Goal: Transaction & Acquisition: Purchase product/service

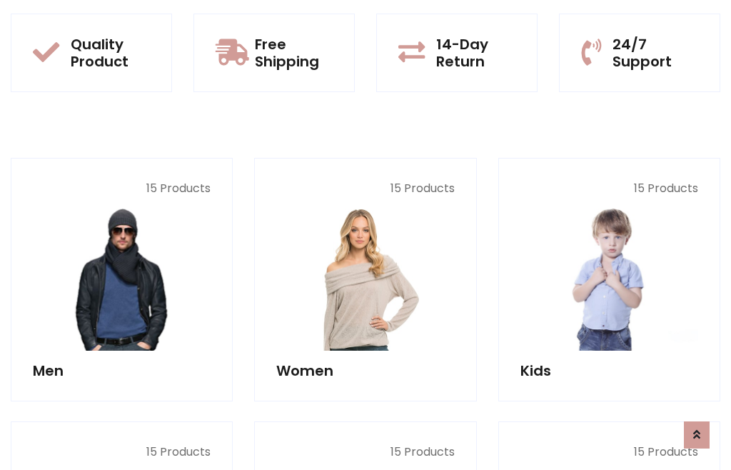
scroll to position [1163, 0]
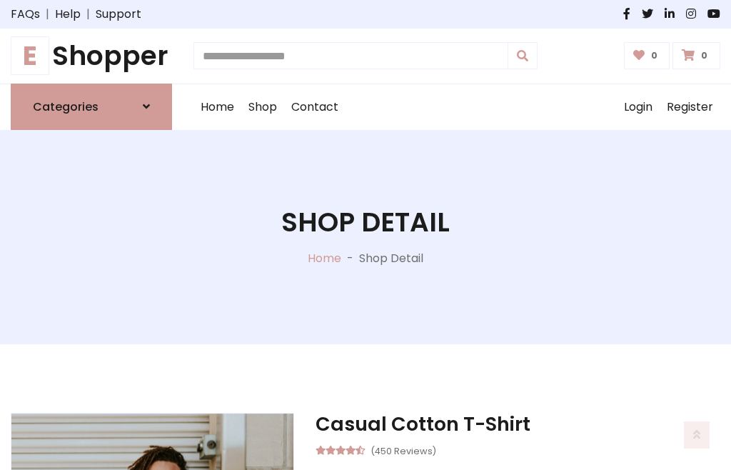
click at [91, 56] on h1 "E Shopper" at bounding box center [91, 56] width 161 height 32
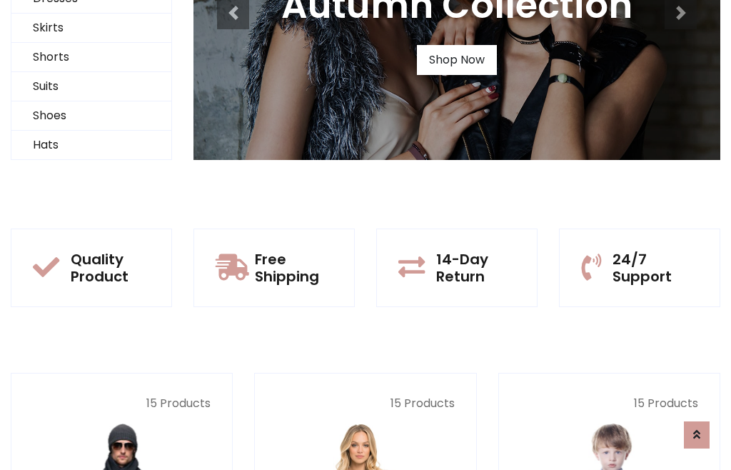
scroll to position [138, 0]
